Goal: Find specific page/section: Find specific page/section

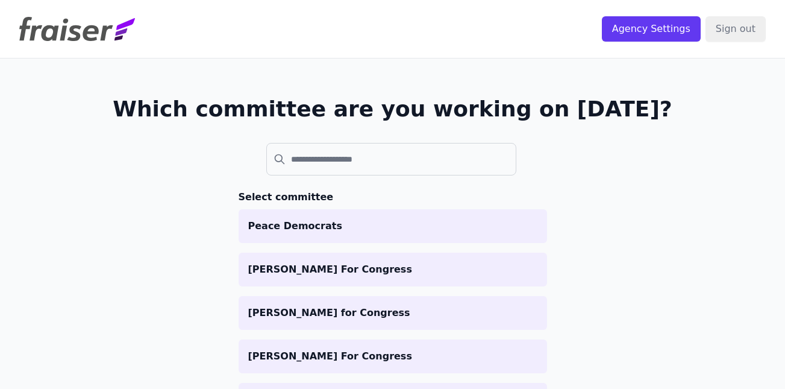
scroll to position [133, 0]
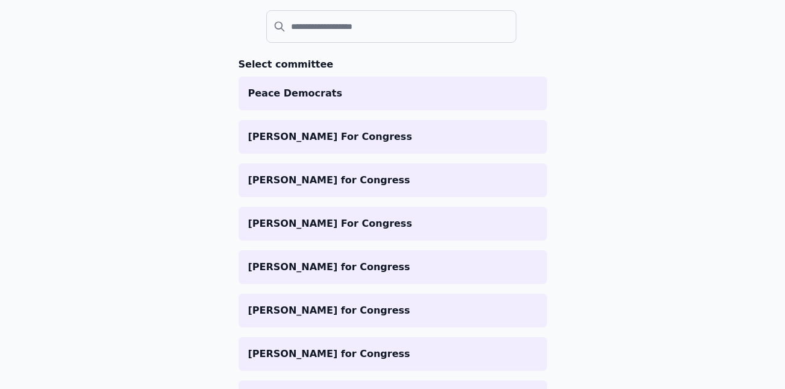
click at [406, 171] on li "[PERSON_NAME] for Congress" at bounding box center [393, 180] width 309 height 34
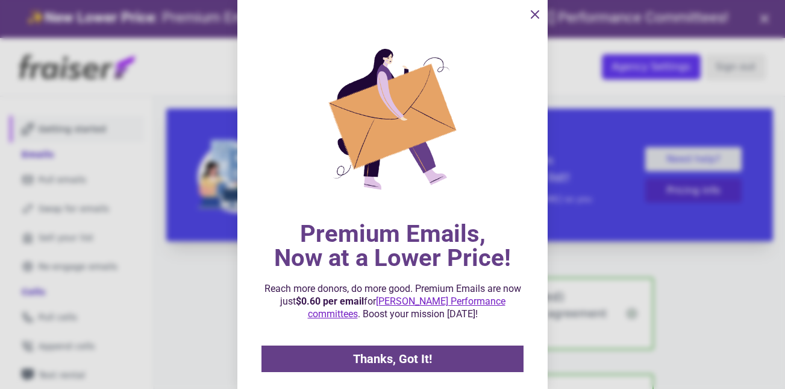
click at [73, 256] on div at bounding box center [392, 194] width 785 height 389
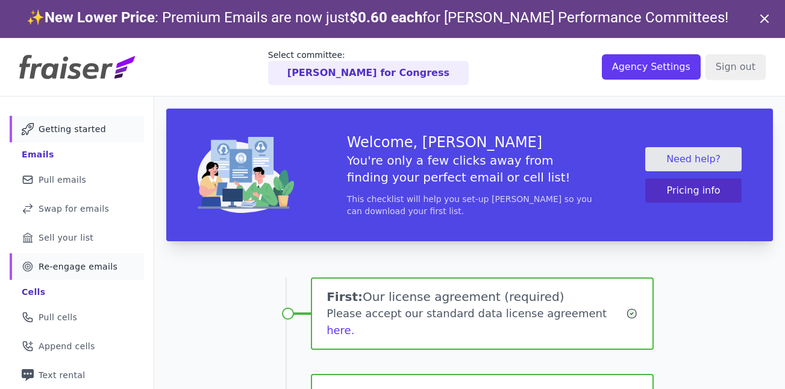
click at [100, 259] on link "Target Outline of a target Re-engage emails" at bounding box center [77, 266] width 134 height 27
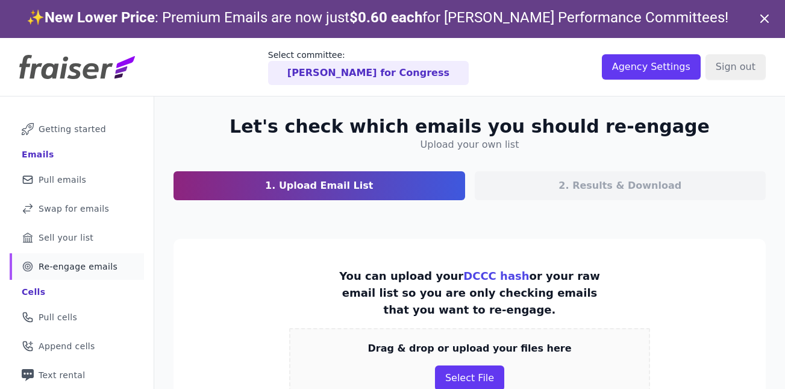
click at [767, 20] on icon at bounding box center [765, 18] width 14 height 14
